Goal: Task Accomplishment & Management: Manage account settings

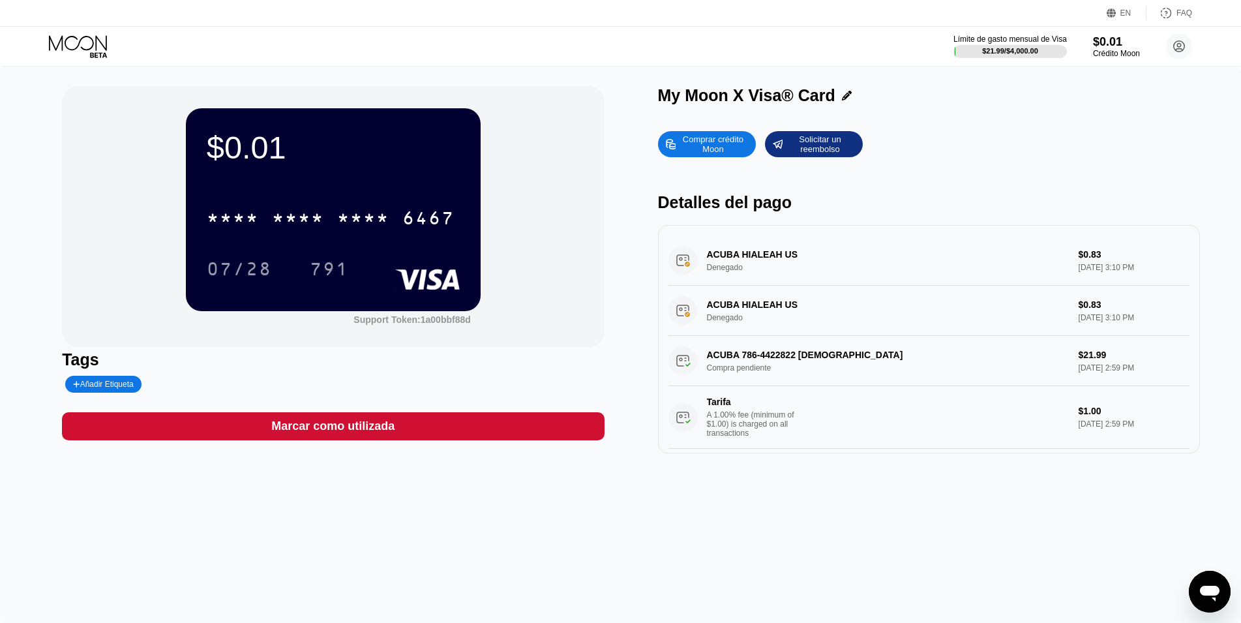
scroll to position [23, 0]
click at [764, 370] on div "ACUBA 786-4422822 US Compra pendiente $21.99 [DATE] 2:59 PM Tarifa A 1.00% fee …" at bounding box center [928, 392] width 521 height 113
click at [763, 370] on div "ACUBA 786-4422822 US Compra pendiente $21.99 [DATE] 2:59 PM Tarifa A 1.00% fee …" at bounding box center [928, 392] width 521 height 113
click at [750, 256] on div "ACUBA HIALEAH US Denegado $0.83 [DATE] 3:10 PM" at bounding box center [928, 260] width 521 height 50
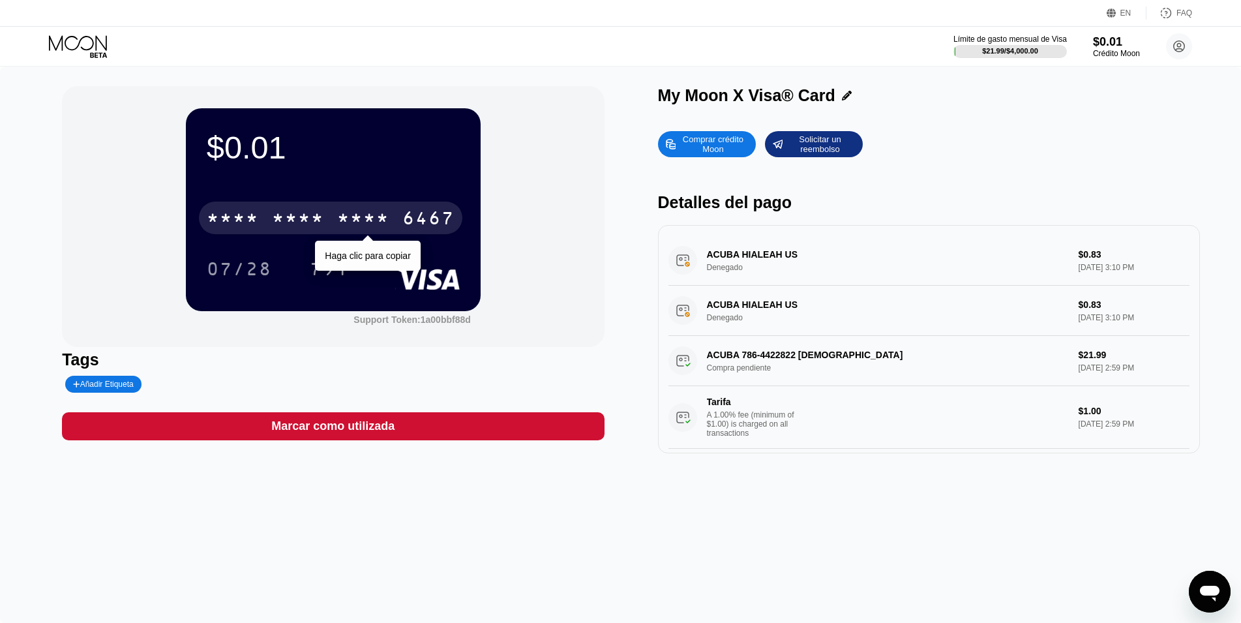
click at [386, 222] on div "* * * *" at bounding box center [363, 219] width 52 height 21
click at [386, 222] on div "2235" at bounding box center [363, 219] width 52 height 21
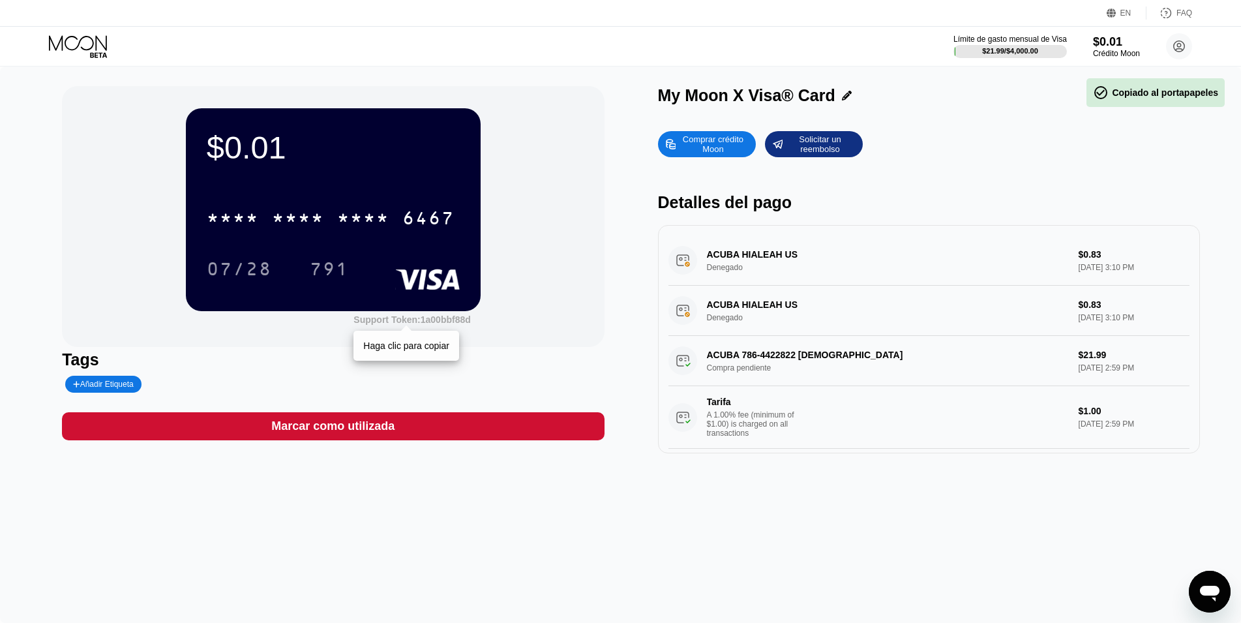
click at [449, 325] on div "Support Token: 1a00bbf88d" at bounding box center [411, 319] width 117 height 10
click at [519, 323] on div "$0.01 * * * * * * * * * * * * 6467 07/28 791 Support Token: 1a00bbf88d Haga cli…" at bounding box center [333, 216] width 542 height 261
click at [98, 387] on div "Añadir Etiqueta" at bounding box center [103, 383] width 61 height 9
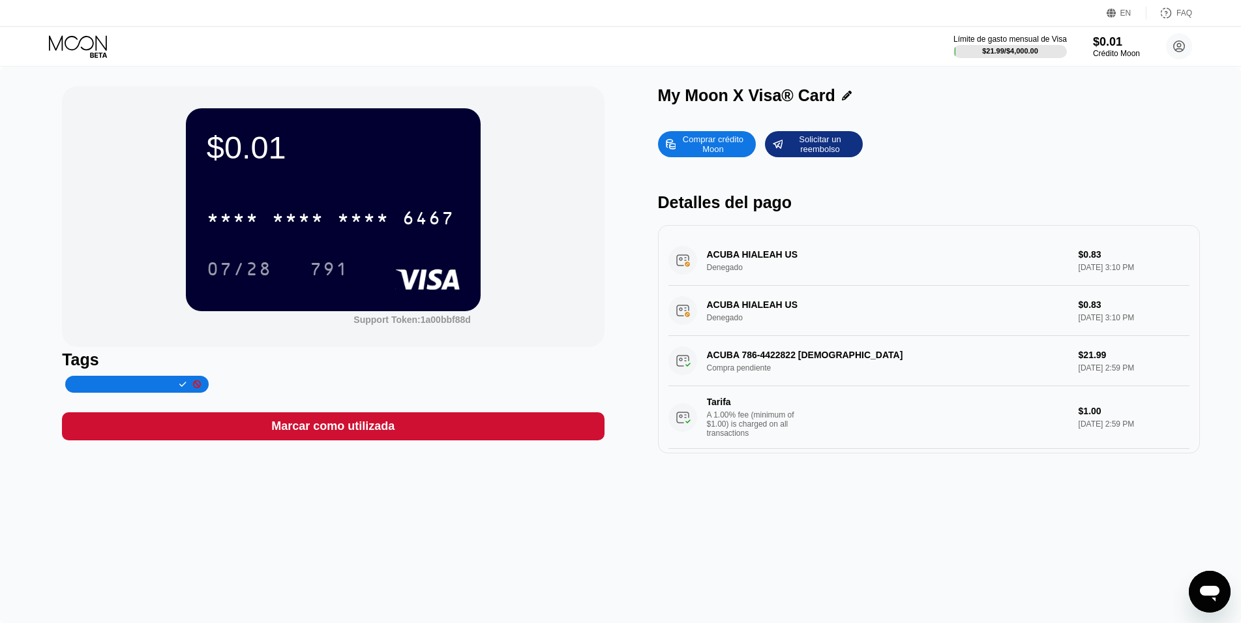
click at [149, 389] on input "text" at bounding box center [123, 383] width 100 height 9
type input "Daniel Fabian Quesada"
click at [179, 385] on icon at bounding box center [182, 384] width 7 height 8
click at [399, 197] on div "* * * * * * * * * * * * 6467" at bounding box center [333, 214] width 253 height 44
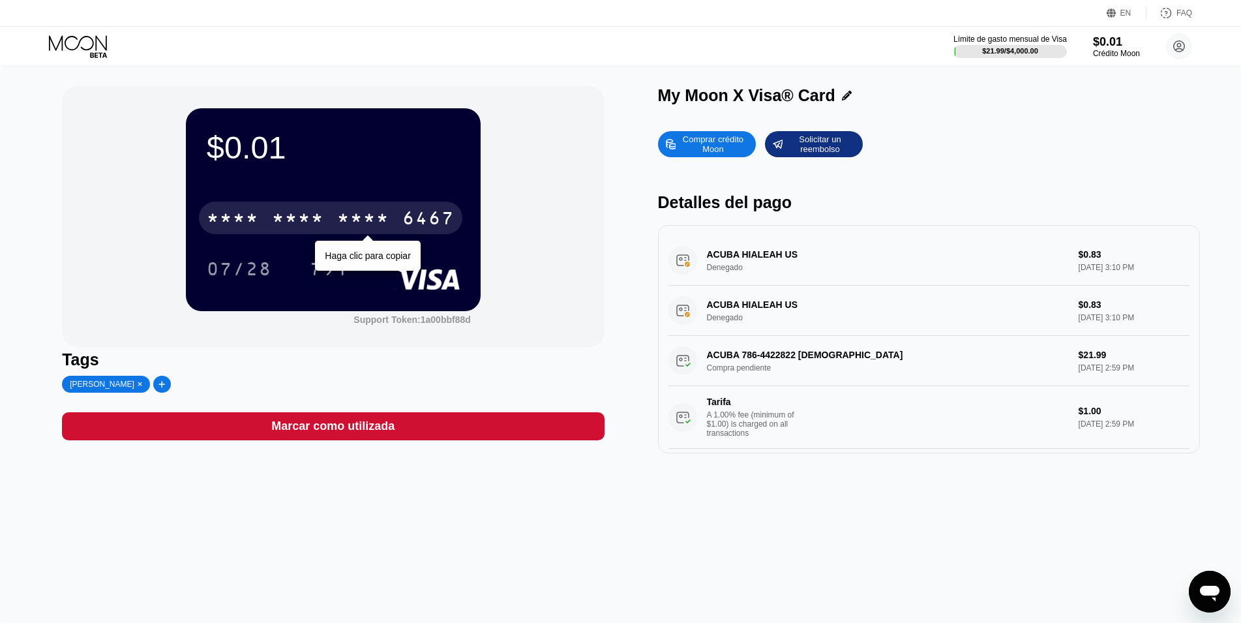
click at [339, 216] on div "* * * *" at bounding box center [363, 219] width 52 height 21
click at [342, 216] on div "2235" at bounding box center [363, 219] width 52 height 21
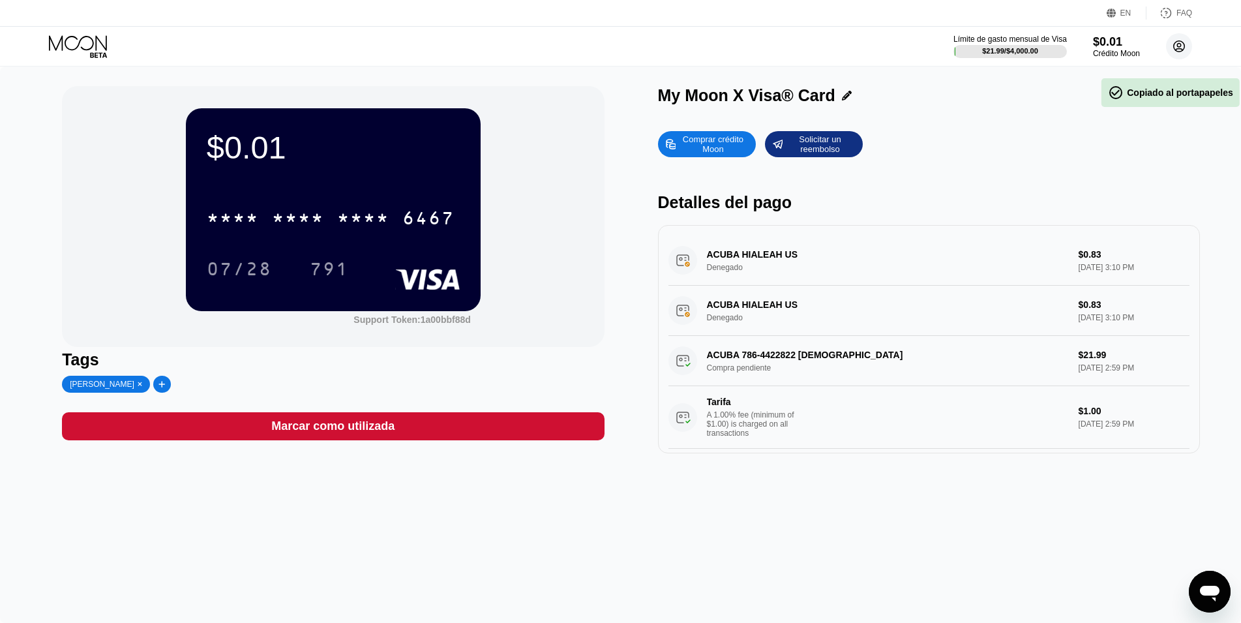
click at [1177, 41] on icon at bounding box center [1178, 46] width 11 height 11
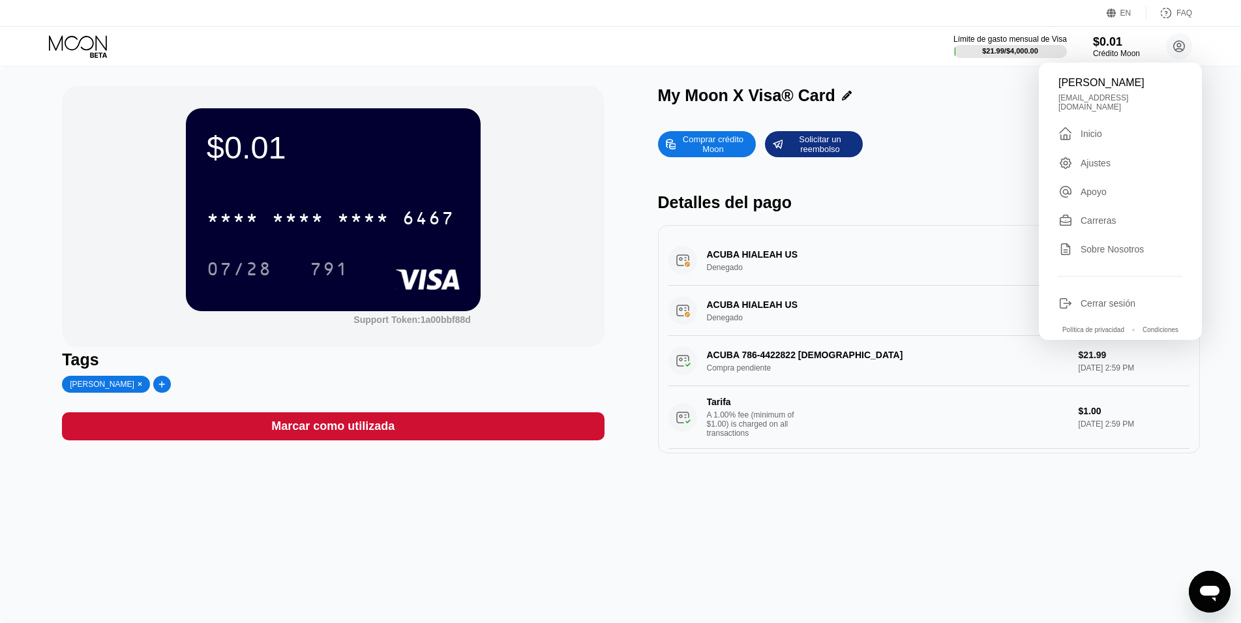
click at [1183, 16] on div "FAQ" at bounding box center [1184, 12] width 16 height 9
